Goal: Information Seeking & Learning: Find specific fact

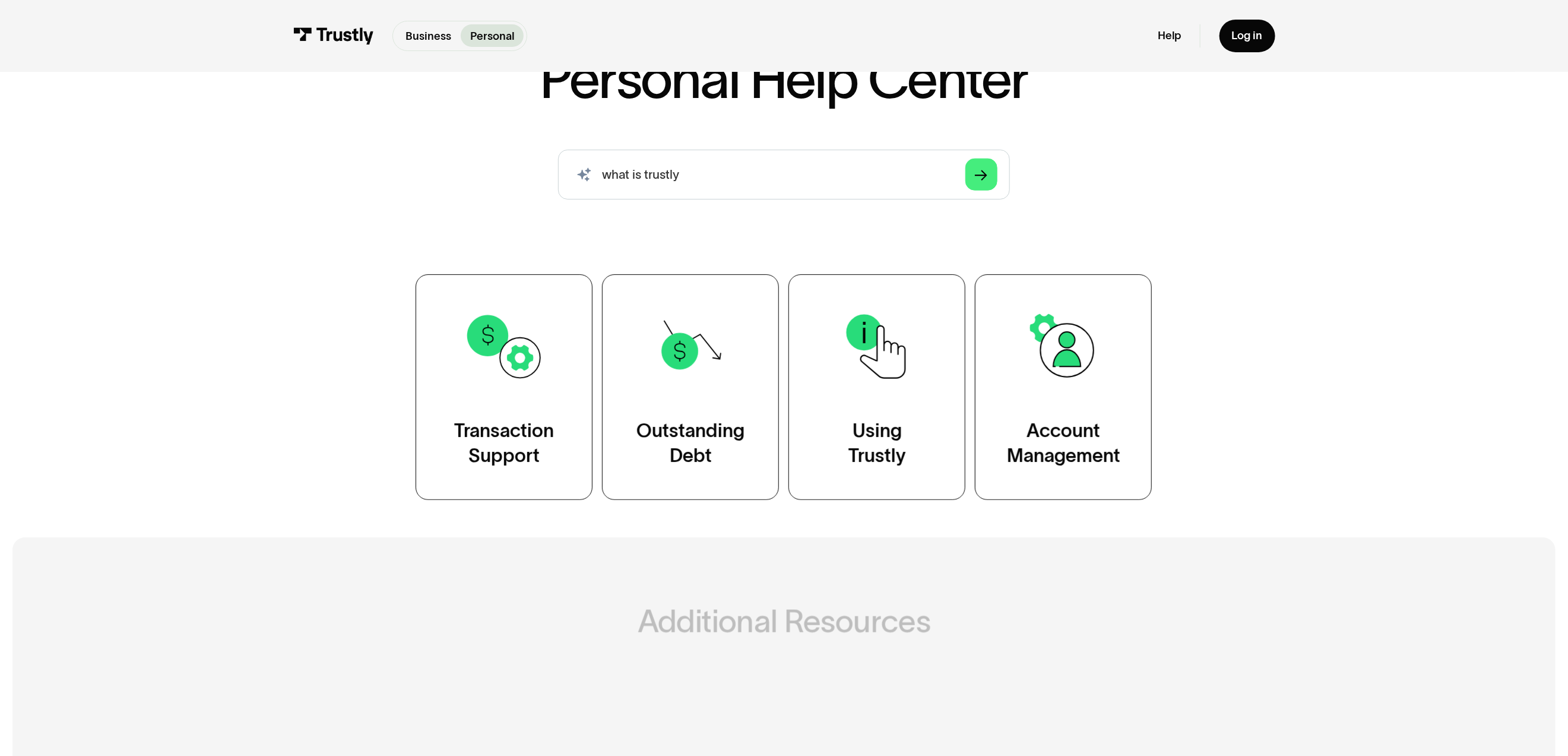
scroll to position [133, 0]
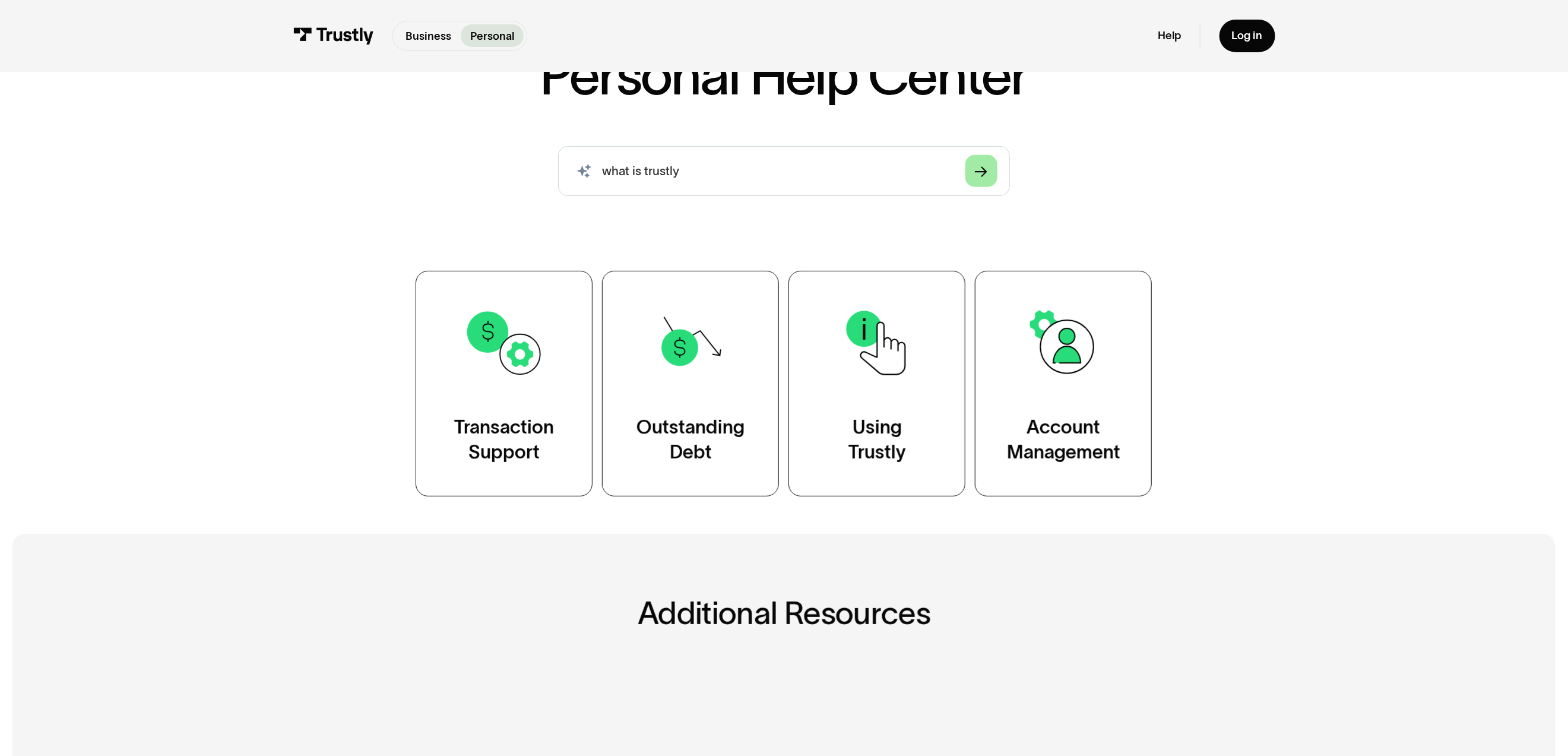
click at [970, 167] on link "Arrow Right" at bounding box center [981, 172] width 33 height 33
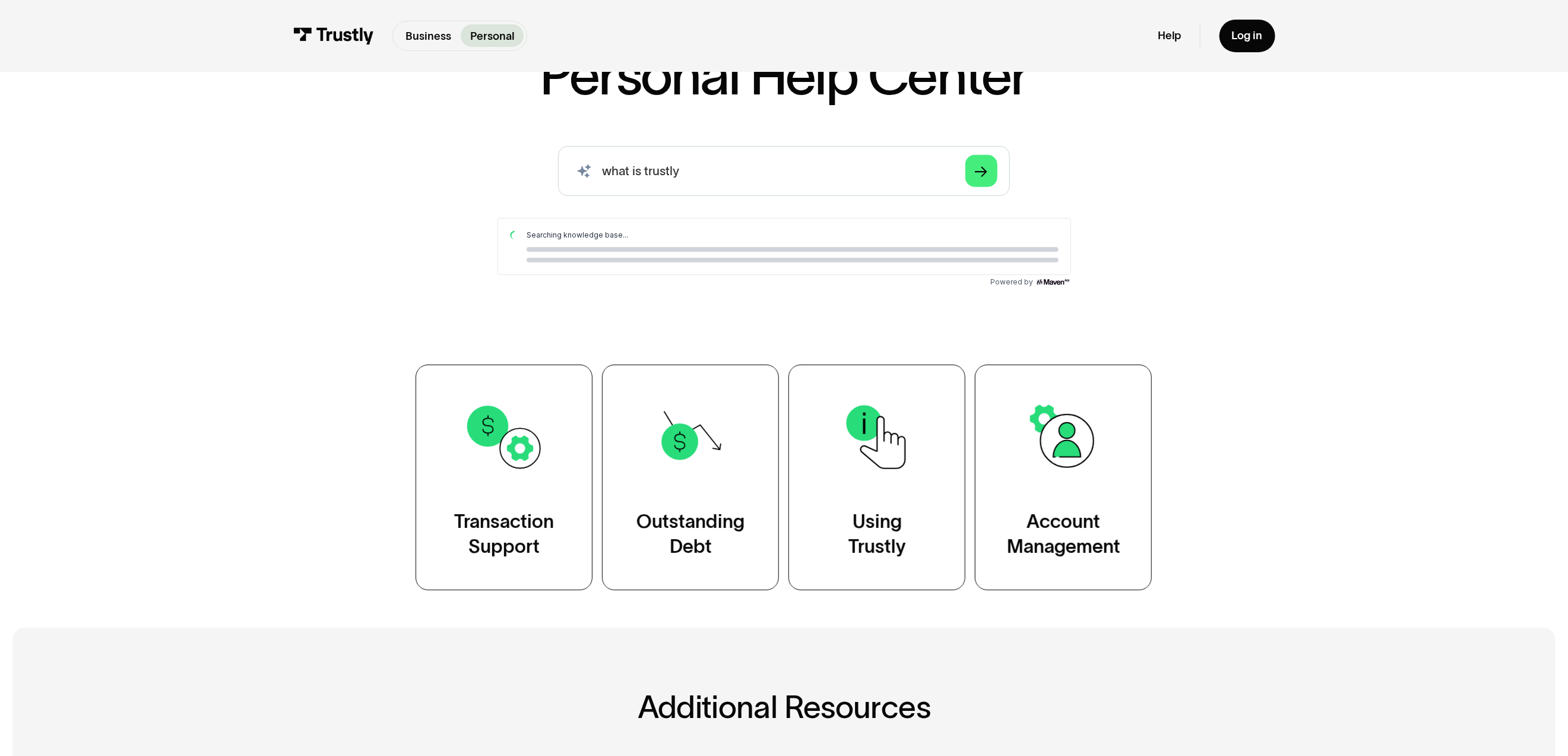
scroll to position [0, 0]
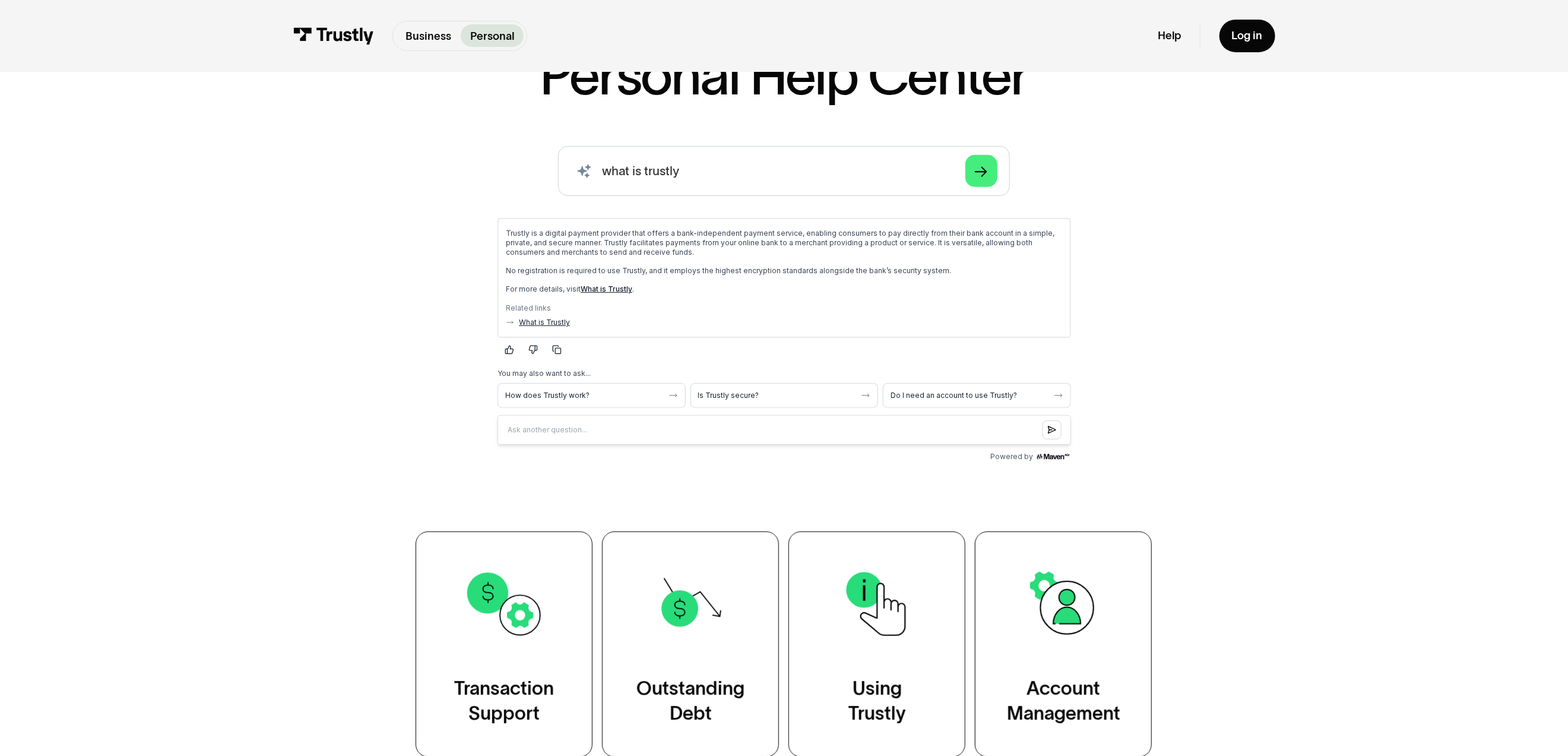
click at [559, 320] on link "What is Trustly" at bounding box center [544, 321] width 51 height 9
click at [696, 168] on input "what is trustly" at bounding box center [784, 171] width 451 height 50
drag, startPoint x: 697, startPoint y: 168, endPoint x: 449, endPoint y: 168, distance: 248.0
click at [449, 168] on div "AI-powered search ( 1 / 4 ) Type your question and our smart search will find y…" at bounding box center [784, 308] width 904 height 323
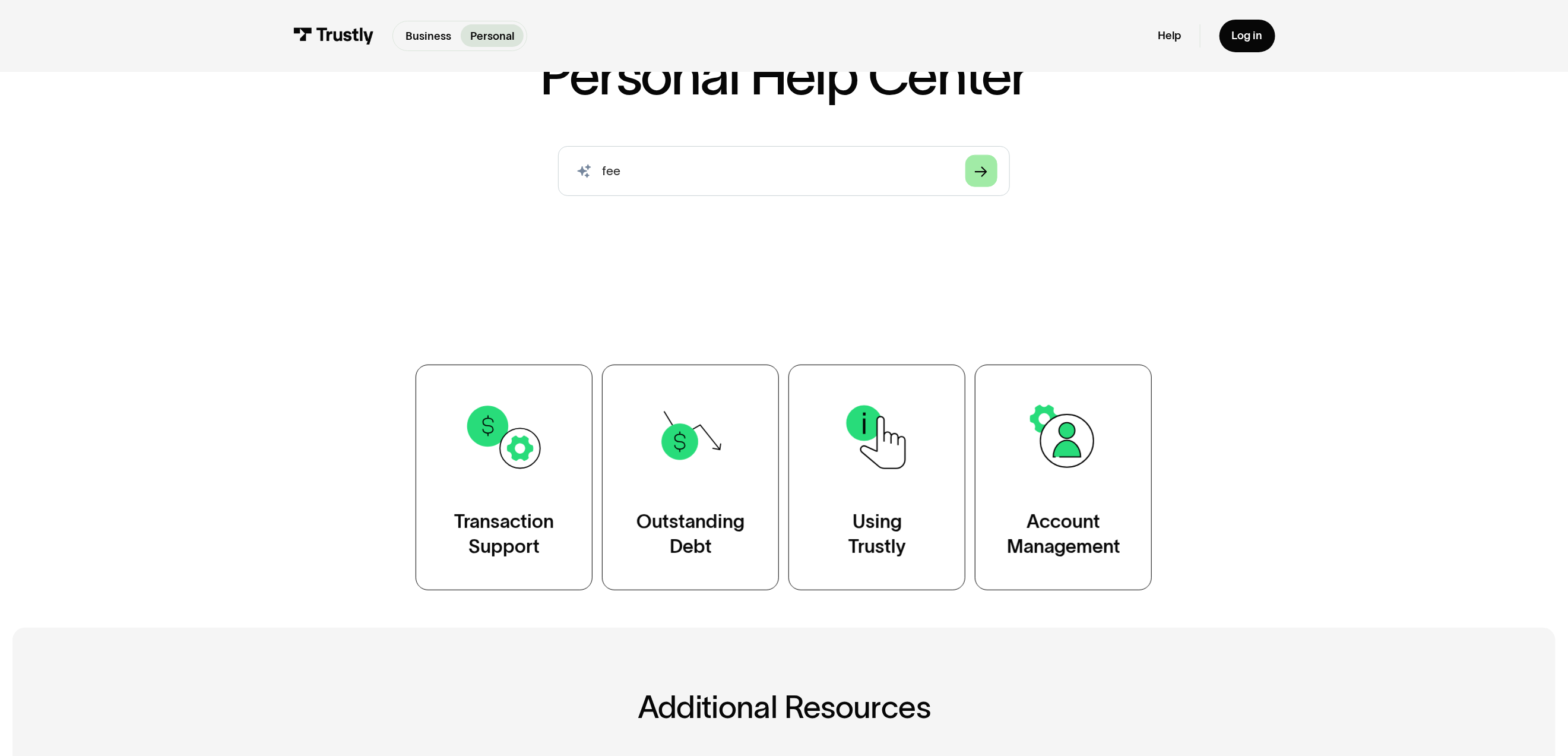
click at [978, 177] on div "Arrow Right" at bounding box center [981, 171] width 13 height 13
click at [712, 172] on input "fee" at bounding box center [784, 171] width 451 height 50
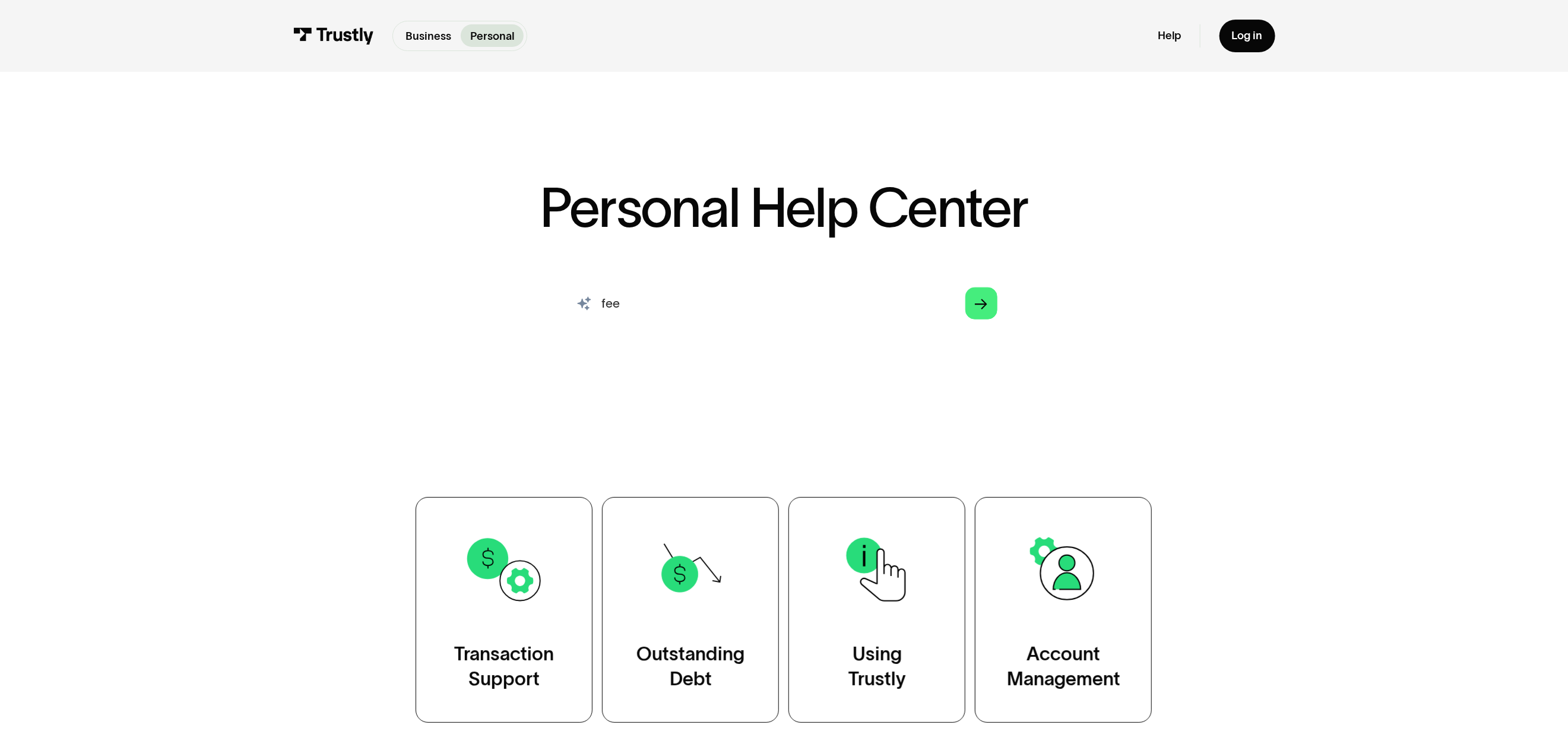
click at [642, 308] on input "fee" at bounding box center [784, 304] width 451 height 50
type input "fees"
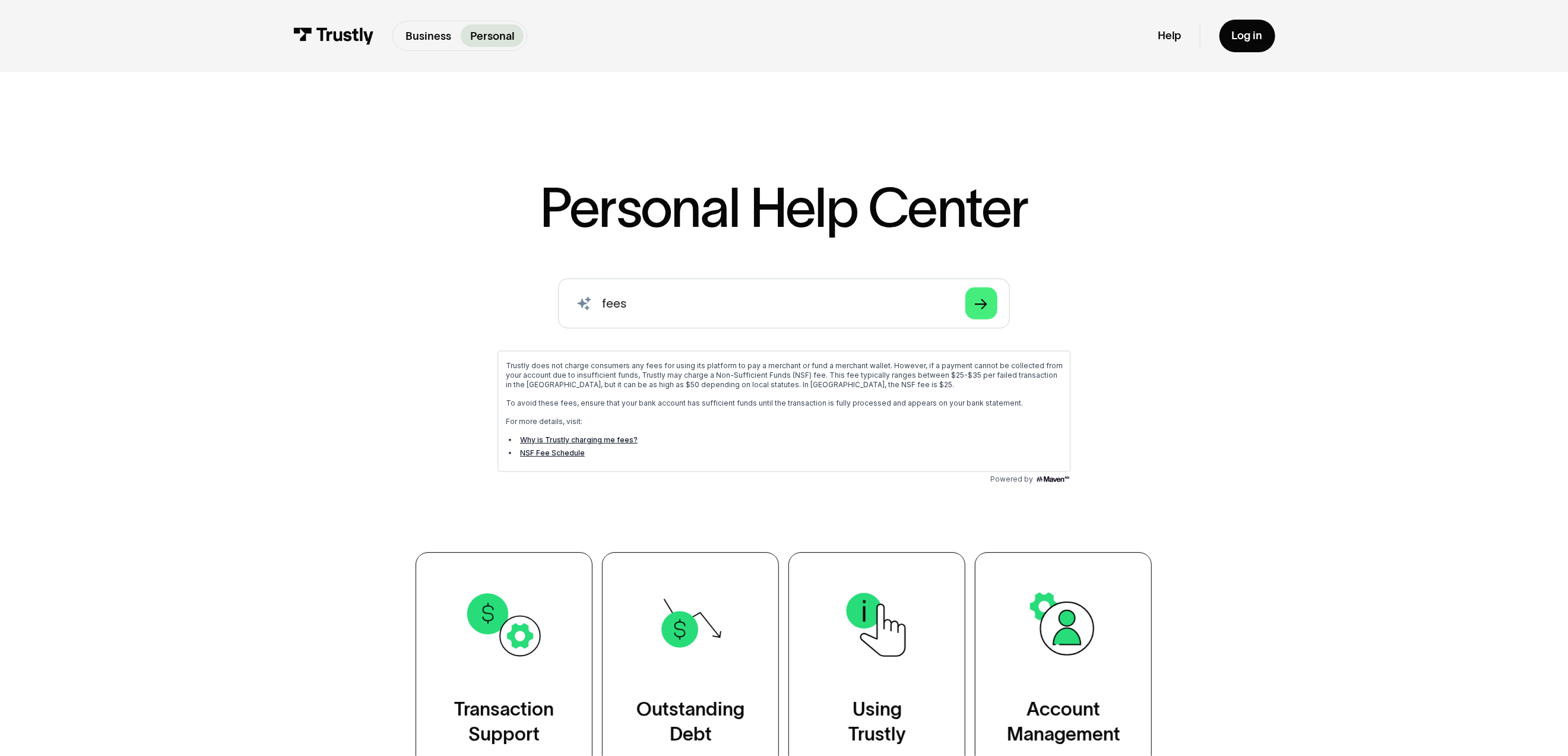
click at [579, 441] on link "Why is Trustly charging me fees?" at bounding box center [577, 439] width 117 height 9
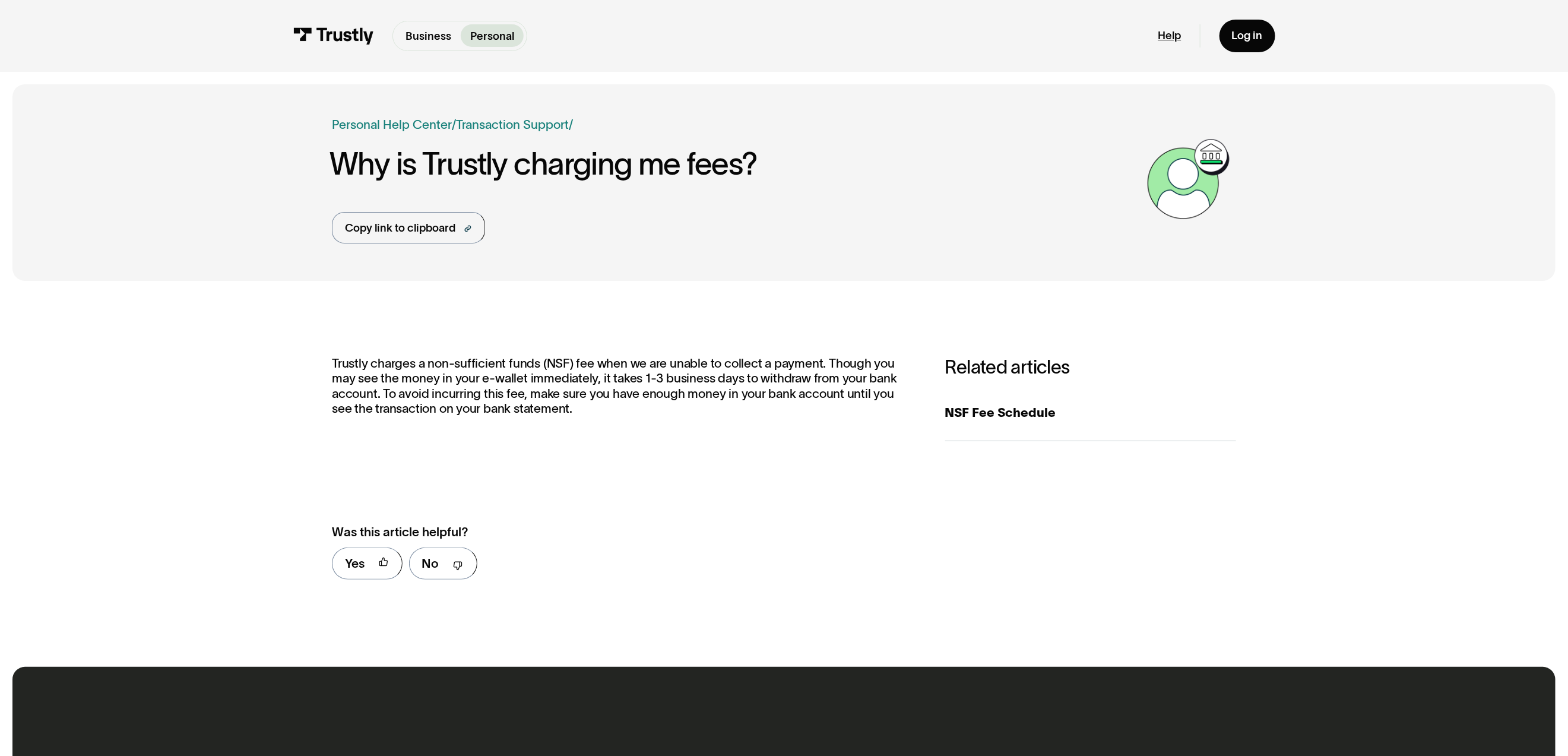
click at [1171, 36] on link "Help" at bounding box center [1169, 36] width 23 height 14
